Goal: Task Accomplishment & Management: Use online tool/utility

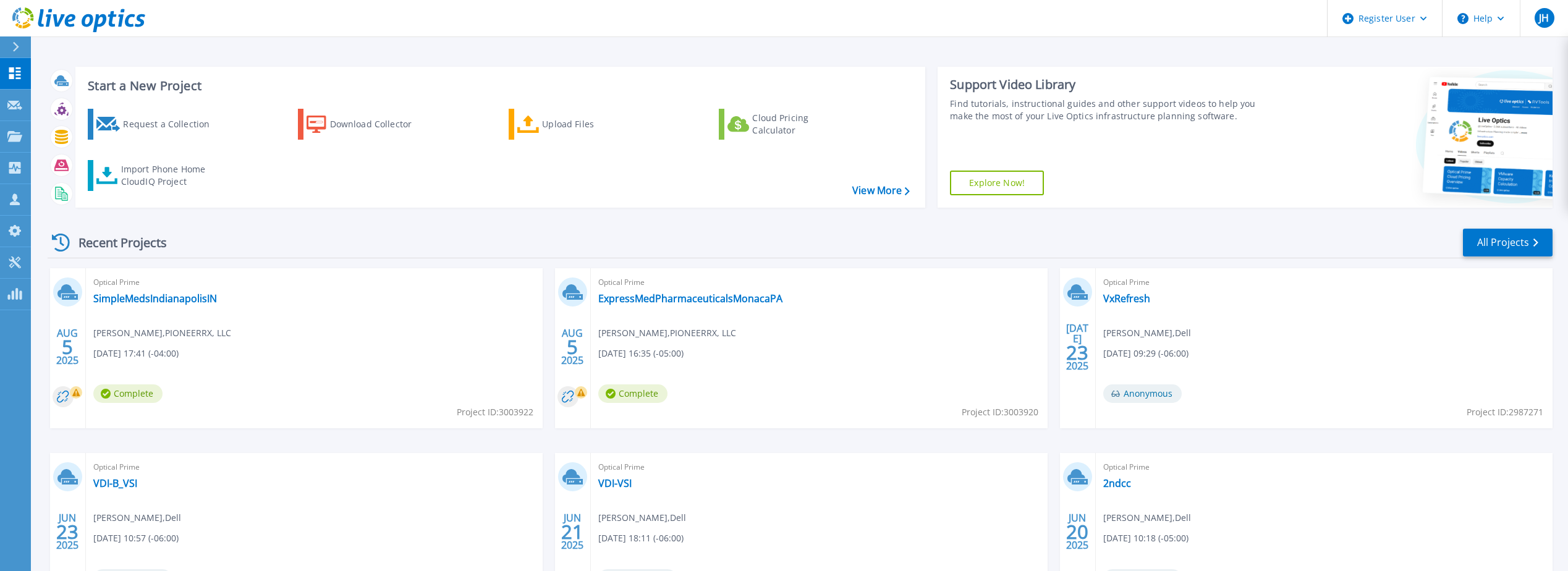
click at [12, 46] on div at bounding box center [21, 47] width 20 height 21
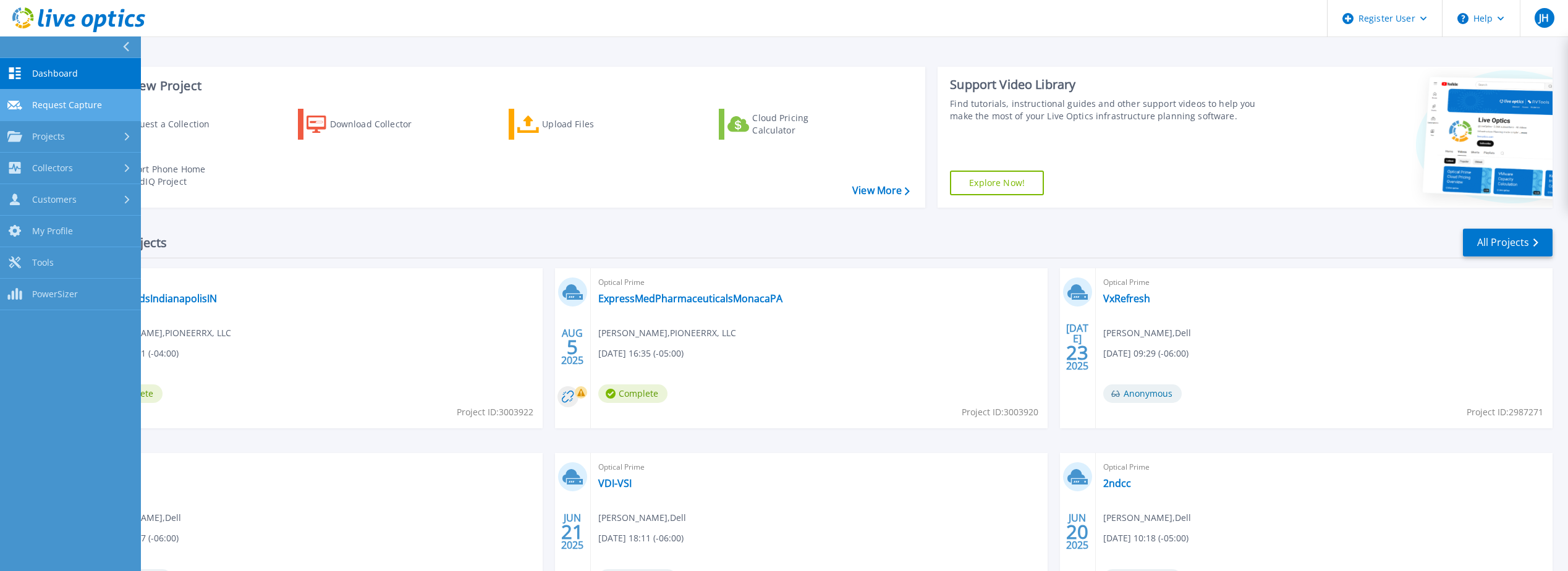
click at [52, 112] on link "Request Capture Request Capture" at bounding box center [70, 106] width 141 height 32
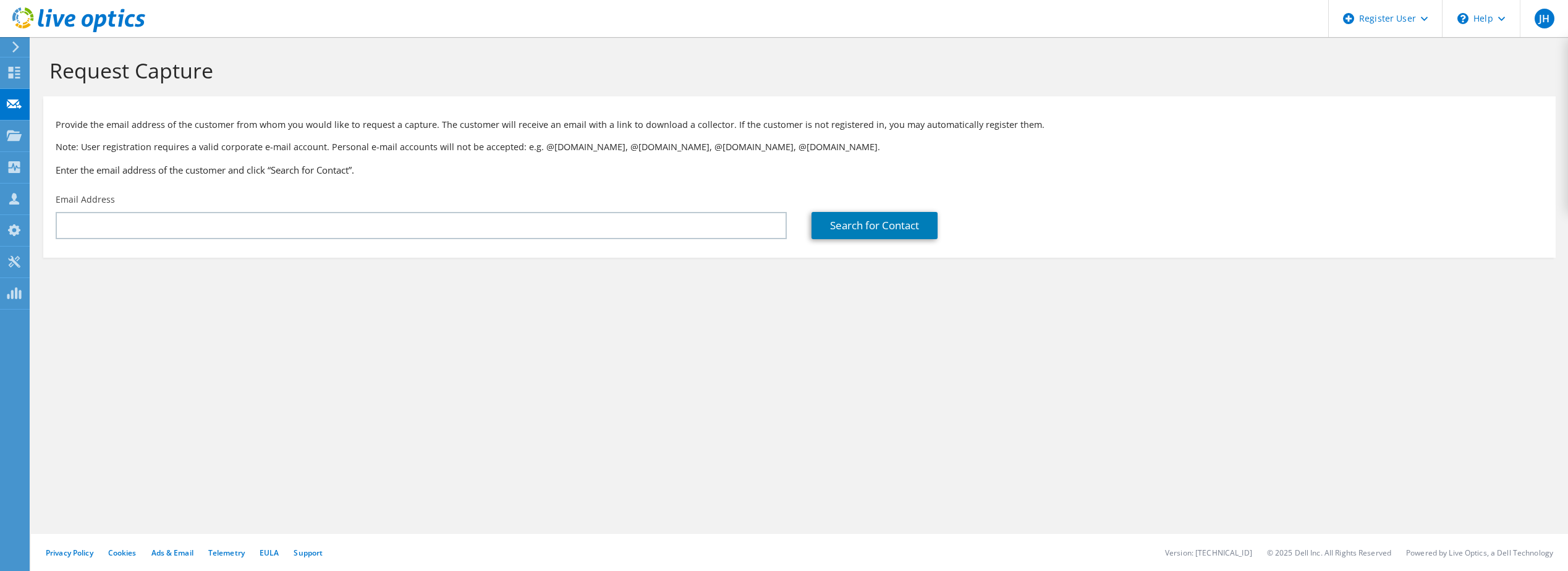
click at [14, 50] on icon at bounding box center [15, 47] width 9 height 11
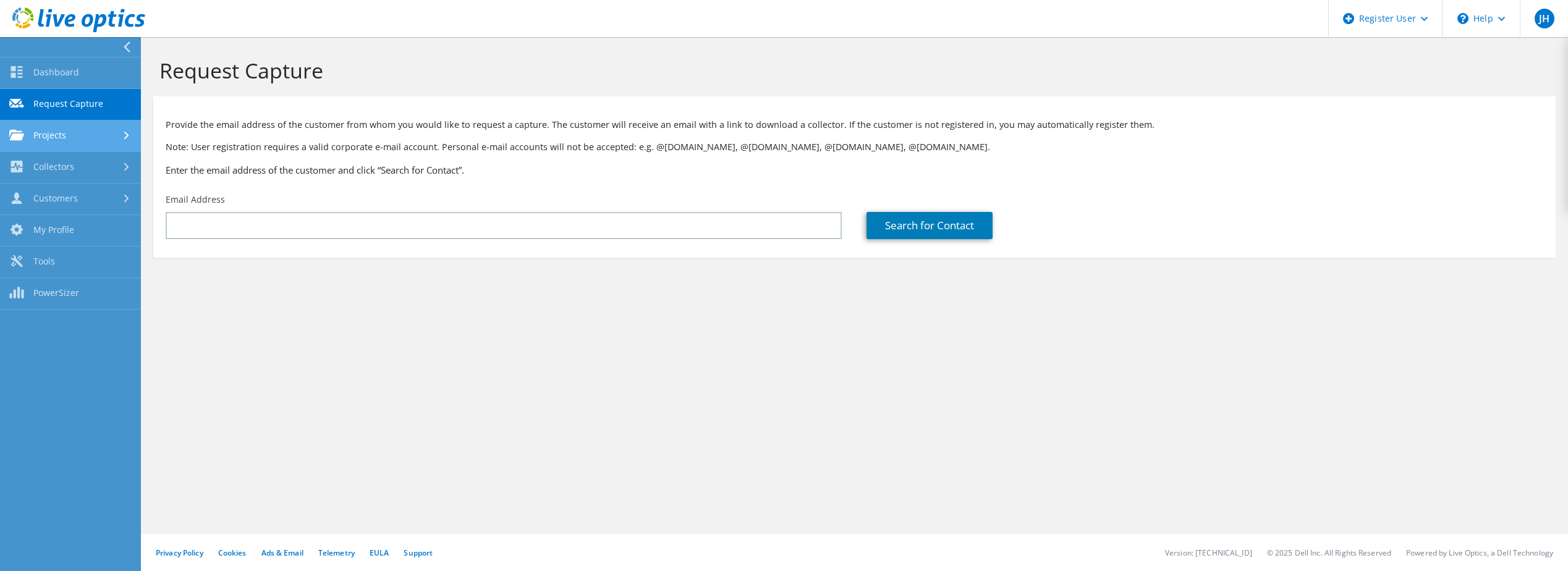
click at [50, 139] on link "Projects" at bounding box center [70, 137] width 141 height 32
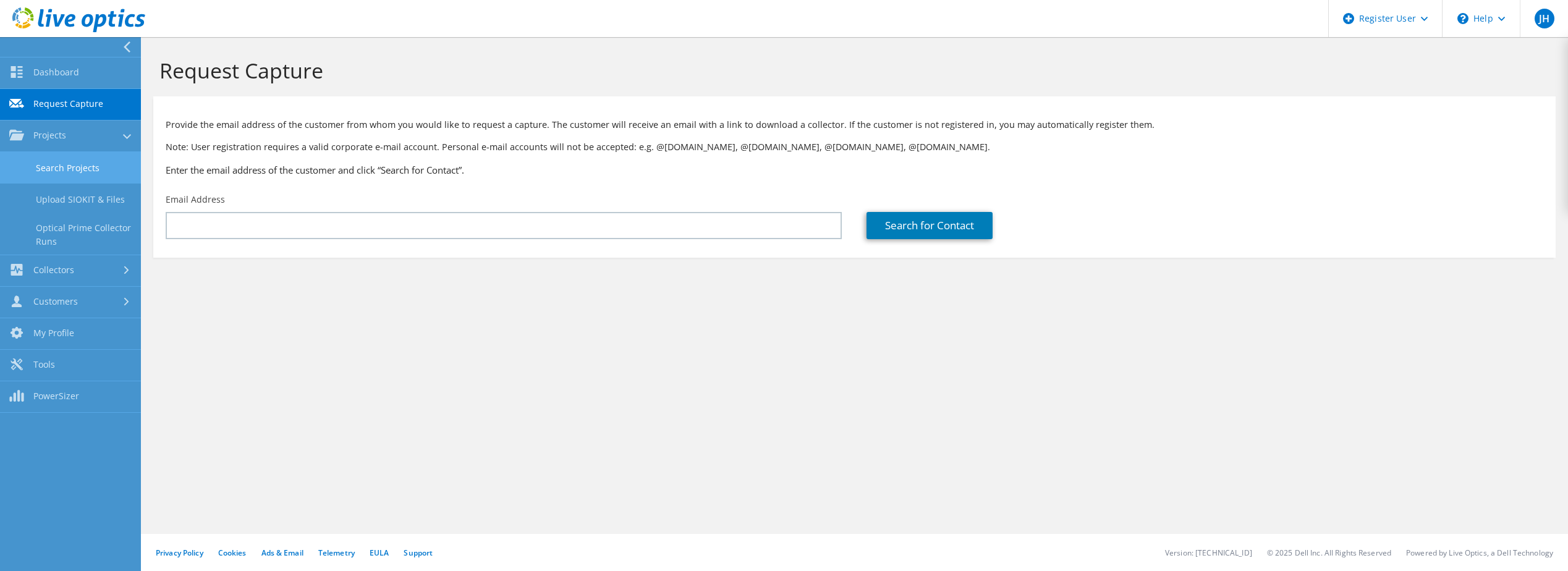
click at [56, 163] on link "Search Projects" at bounding box center [70, 168] width 141 height 32
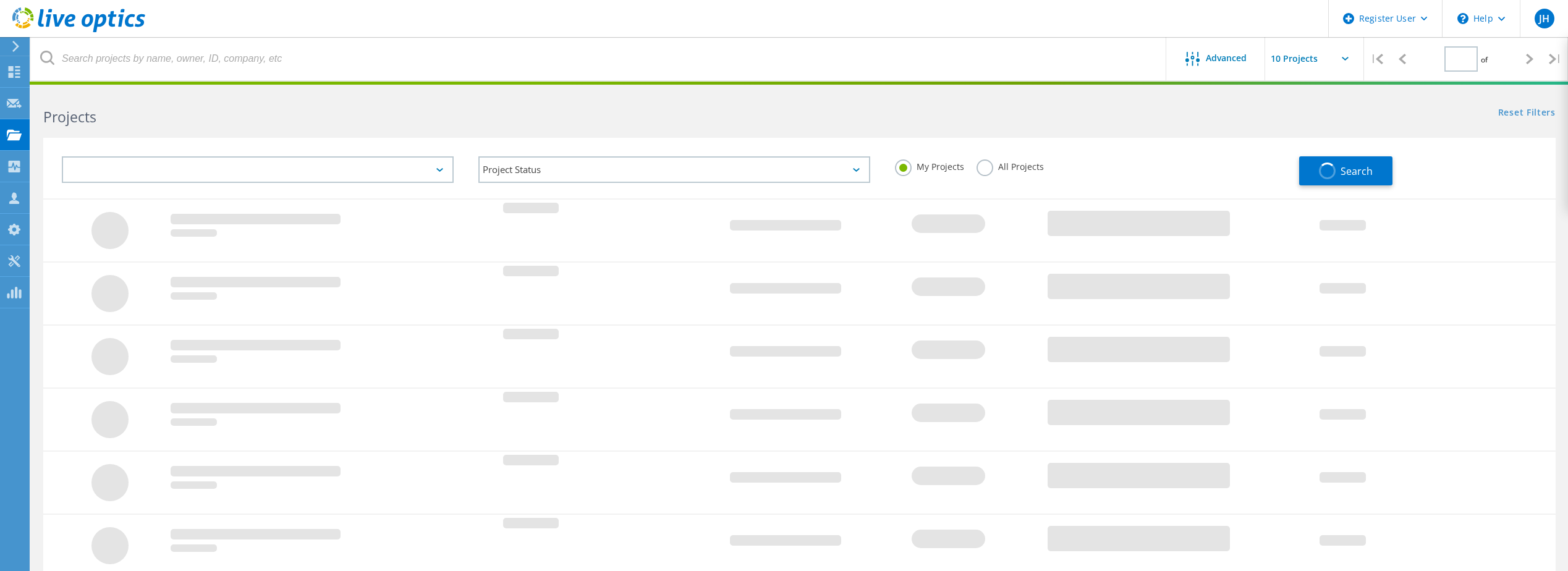
type input "1"
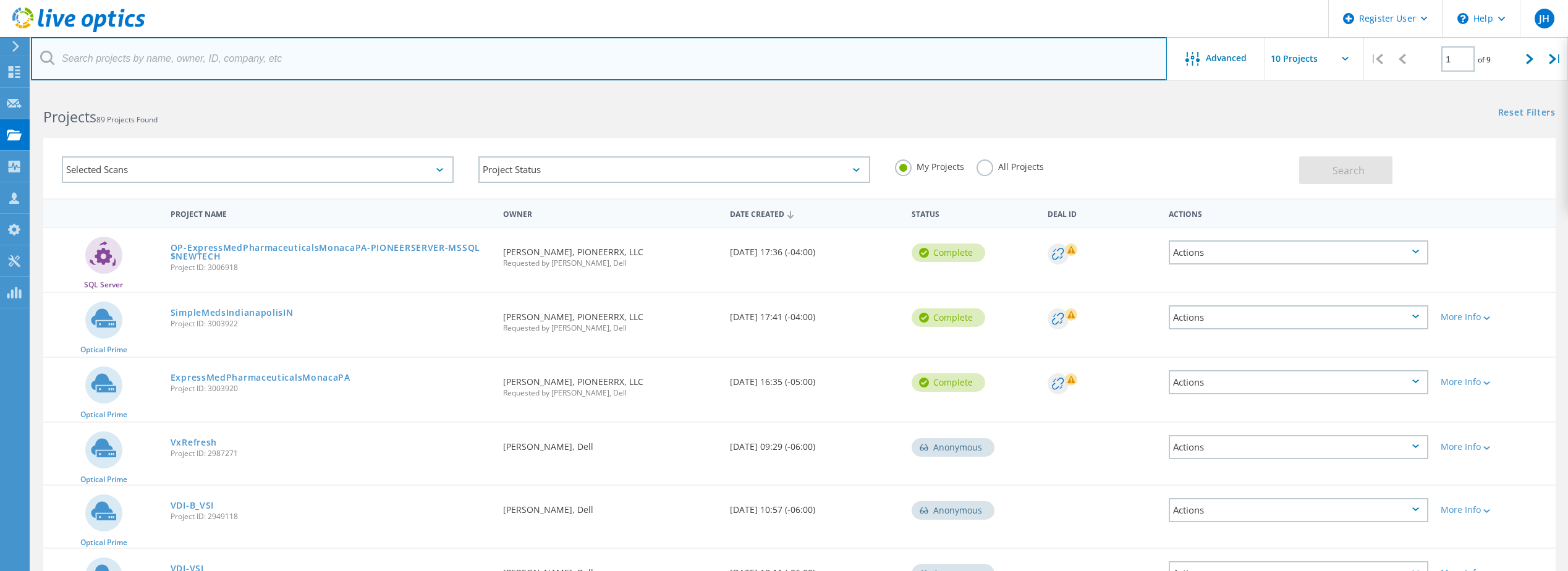
click at [78, 64] on input "text" at bounding box center [599, 59] width 1136 height 43
paste input "ricardo.costa@lsuhs.edu"
drag, startPoint x: 348, startPoint y: 58, endPoint x: 86, endPoint y: 62, distance: 262.0
click at [0, 59] on html "Register User \n Help Explore Helpful Articles Contact Support JH Dell User Jor…" at bounding box center [784, 461] width 1568 height 923
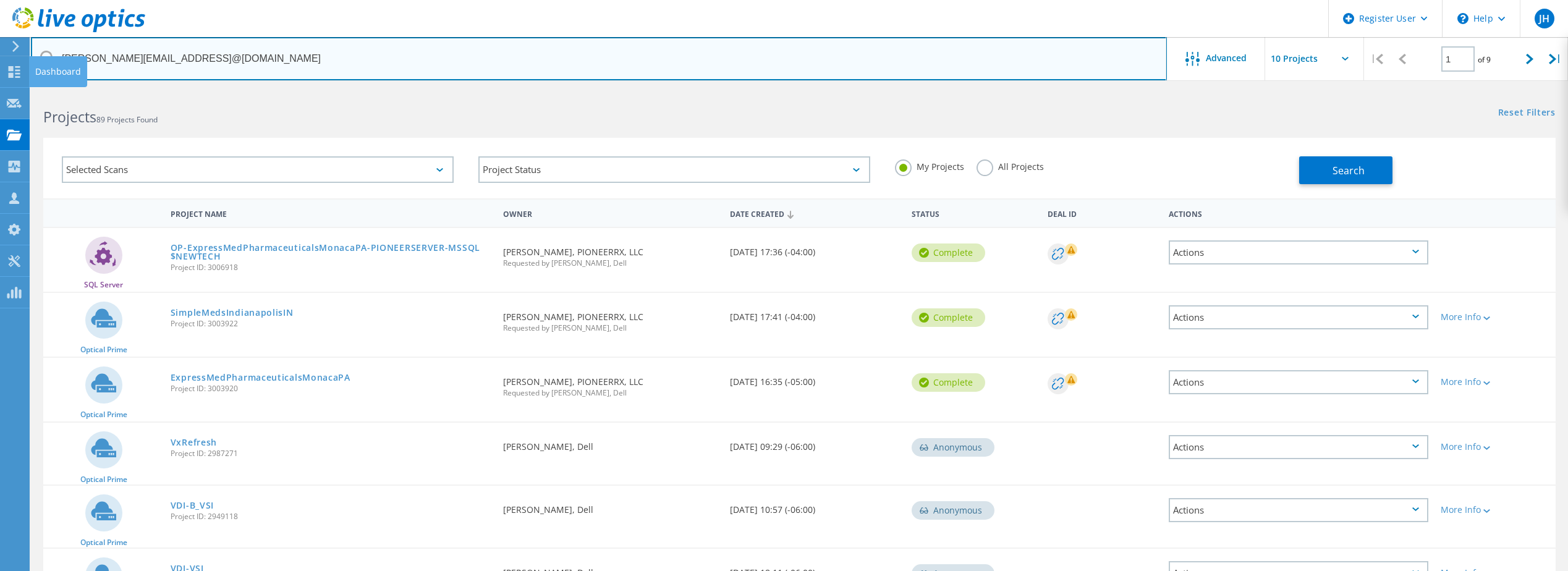
paste input "text"
type input "ricardo.costa@lsuhs.edu"
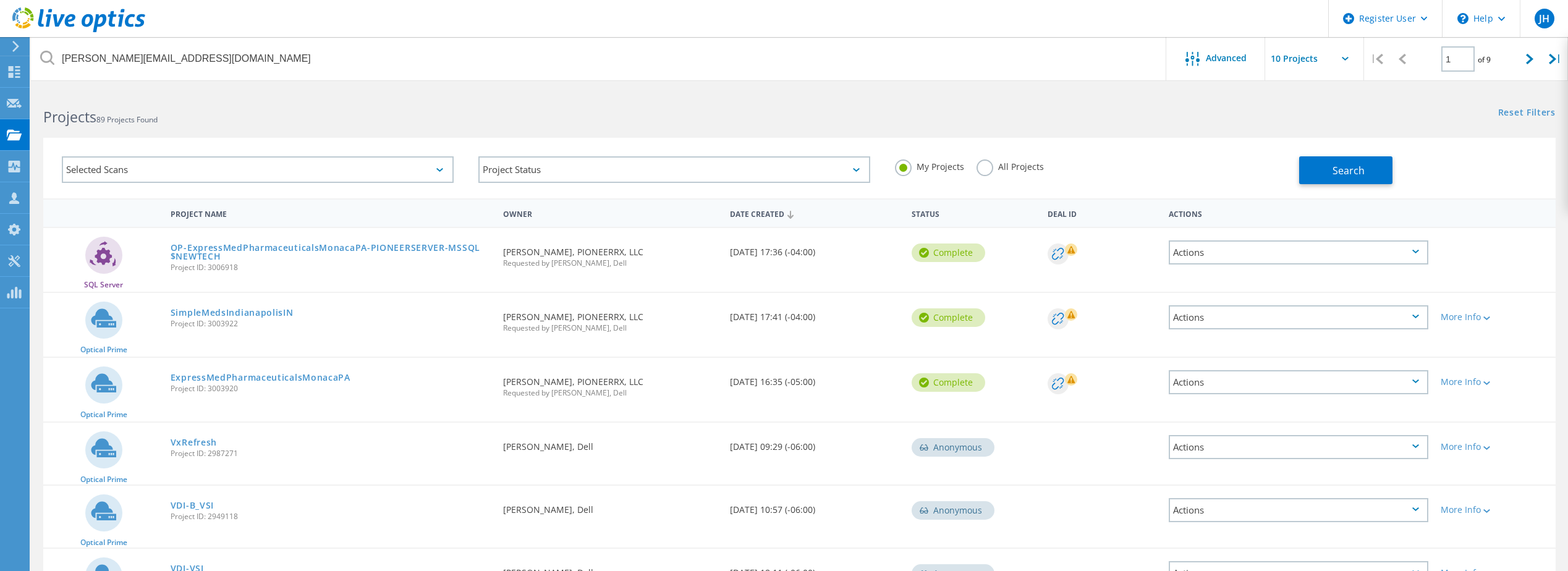
click at [986, 171] on label "All Projects" at bounding box center [1010, 165] width 68 height 12
click at [0, 0] on input "All Projects" at bounding box center [0, 0] width 0 height 0
click at [1354, 166] on span "Search" at bounding box center [1349, 171] width 32 height 14
